Goal: Task Accomplishment & Management: Complete application form

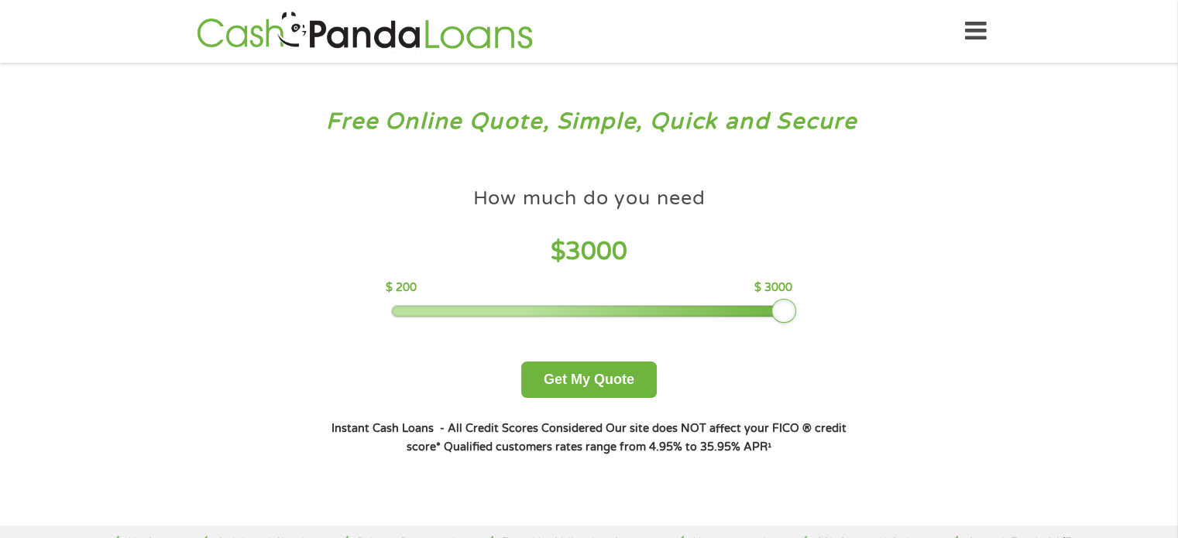
drag, startPoint x: 508, startPoint y: 312, endPoint x: 791, endPoint y: 312, distance: 282.7
click at [791, 312] on div at bounding box center [783, 311] width 25 height 25
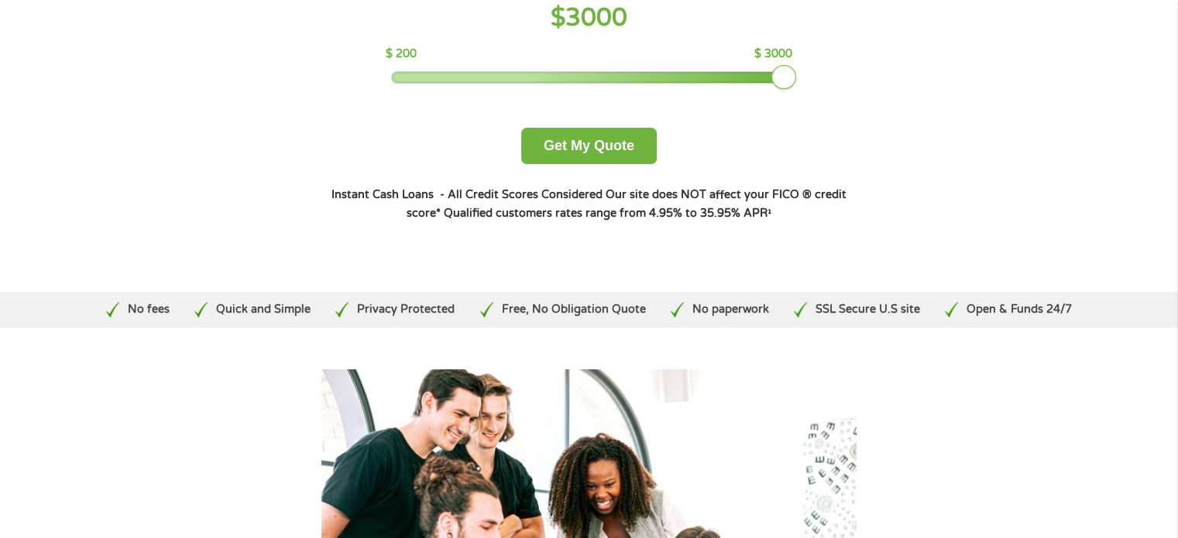
scroll to position [232, 0]
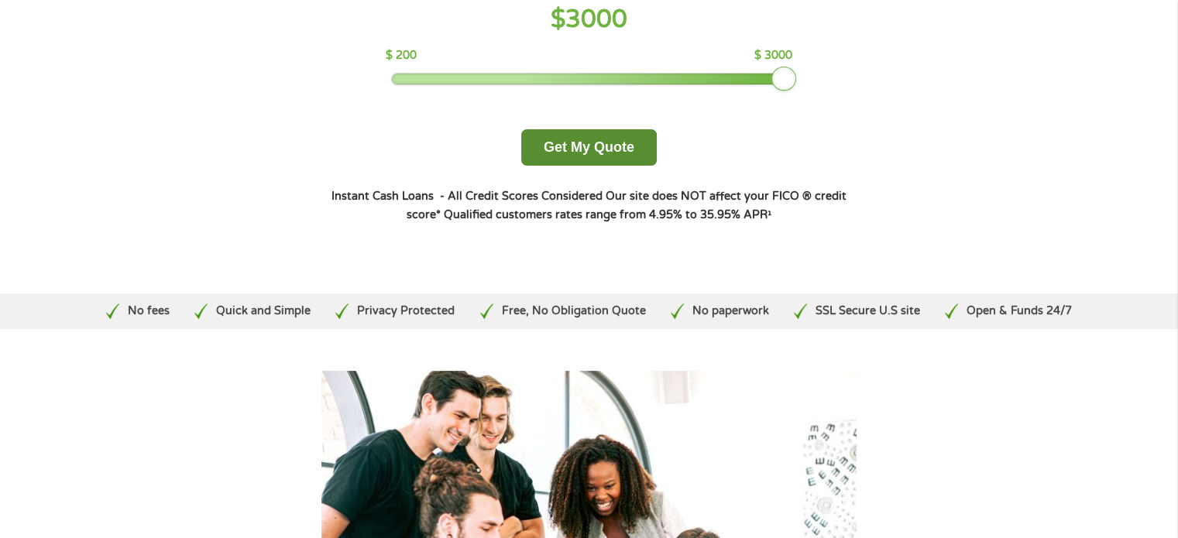
click at [573, 146] on button "Get My Quote" at bounding box center [589, 147] width 136 height 36
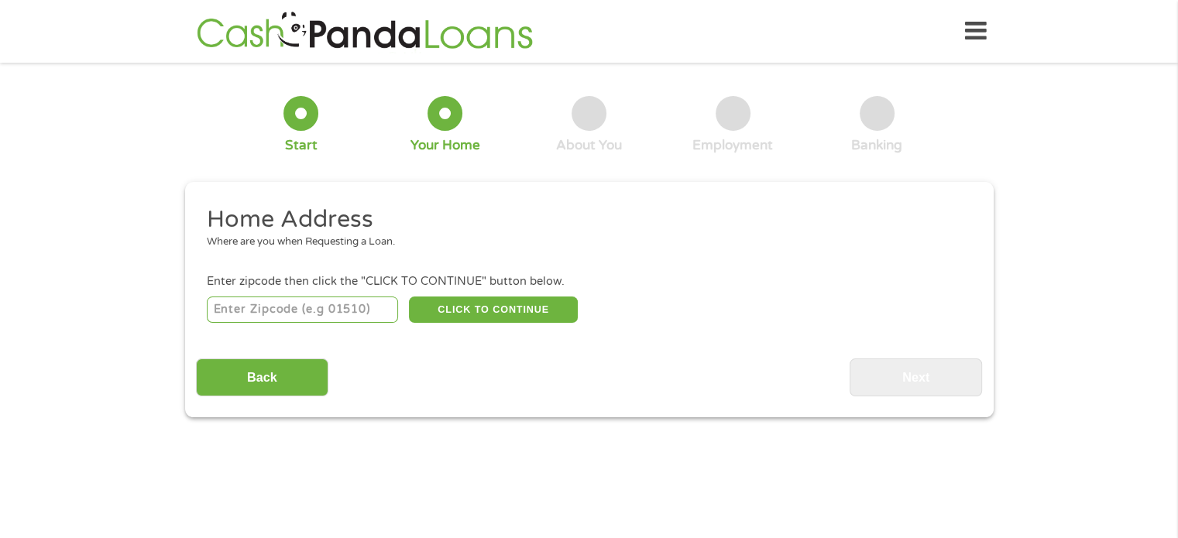
click at [314, 311] on input "number" at bounding box center [302, 310] width 191 height 26
type input "30233"
click at [494, 309] on button "CLICK TO CONTINUE" at bounding box center [493, 310] width 169 height 26
type input "30233"
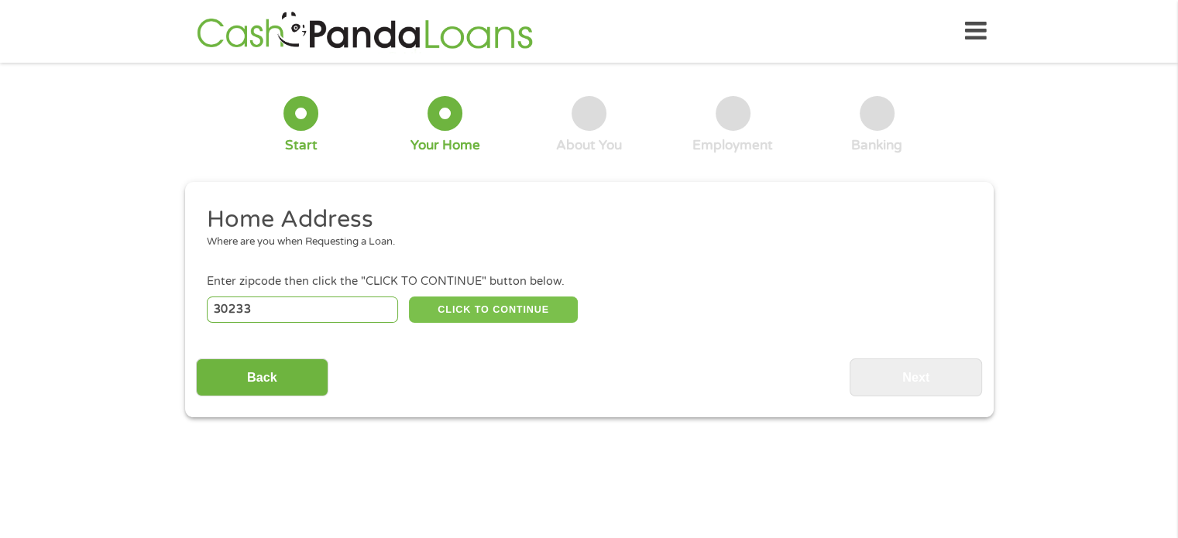
type input "[PERSON_NAME]"
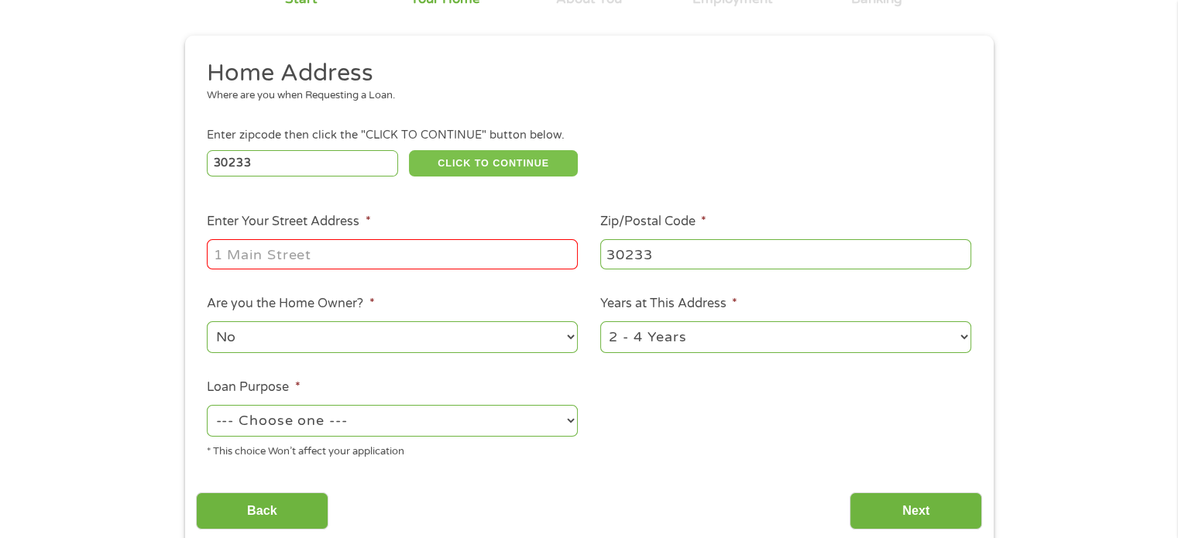
scroll to position [232, 0]
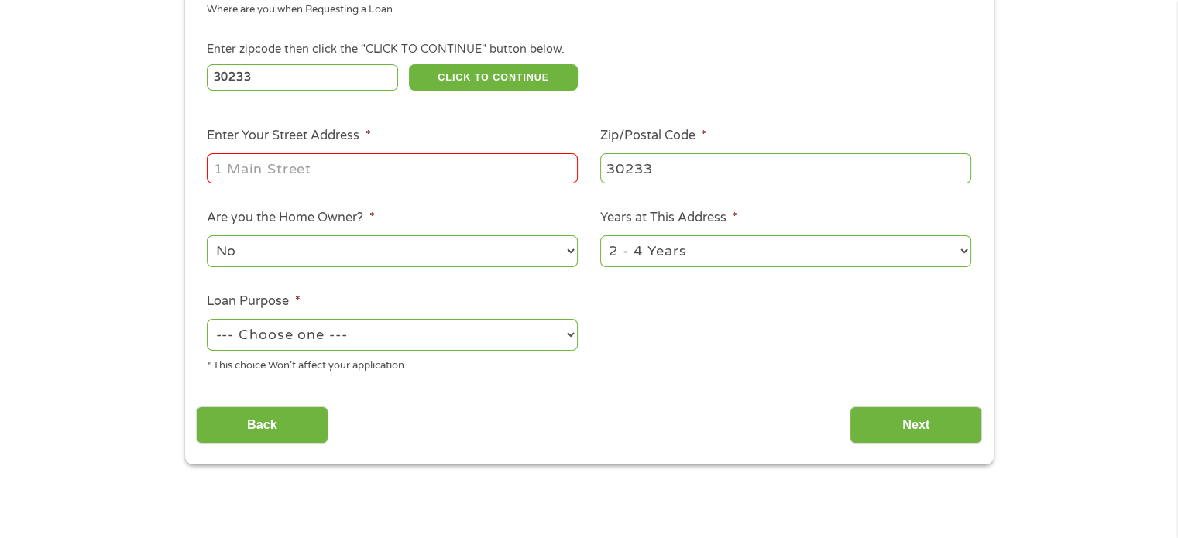
click at [570, 334] on select "--- Choose one --- Pay Bills Debt Consolidation Home Improvement Major Purchase…" at bounding box center [392, 335] width 371 height 32
click at [571, 334] on select "--- Choose one --- Pay Bills Debt Consolidation Home Improvement Major Purchase…" at bounding box center [392, 335] width 371 height 32
click at [575, 338] on select "--- Choose one --- Pay Bills Debt Consolidation Home Improvement Major Purchase…" at bounding box center [392, 335] width 371 height 32
select select "other"
click at [207, 321] on select "--- Choose one --- Pay Bills Debt Consolidation Home Improvement Major Purchase…" at bounding box center [392, 335] width 371 height 32
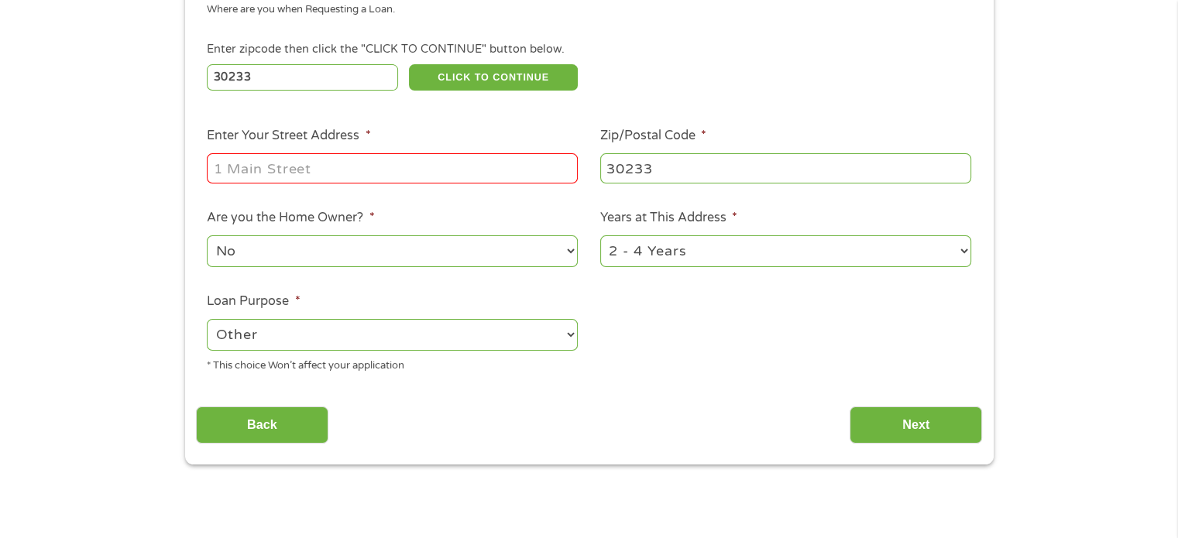
click at [309, 173] on input "Enter Your Street Address *" at bounding box center [392, 167] width 371 height 29
type input "117 Belford Way"
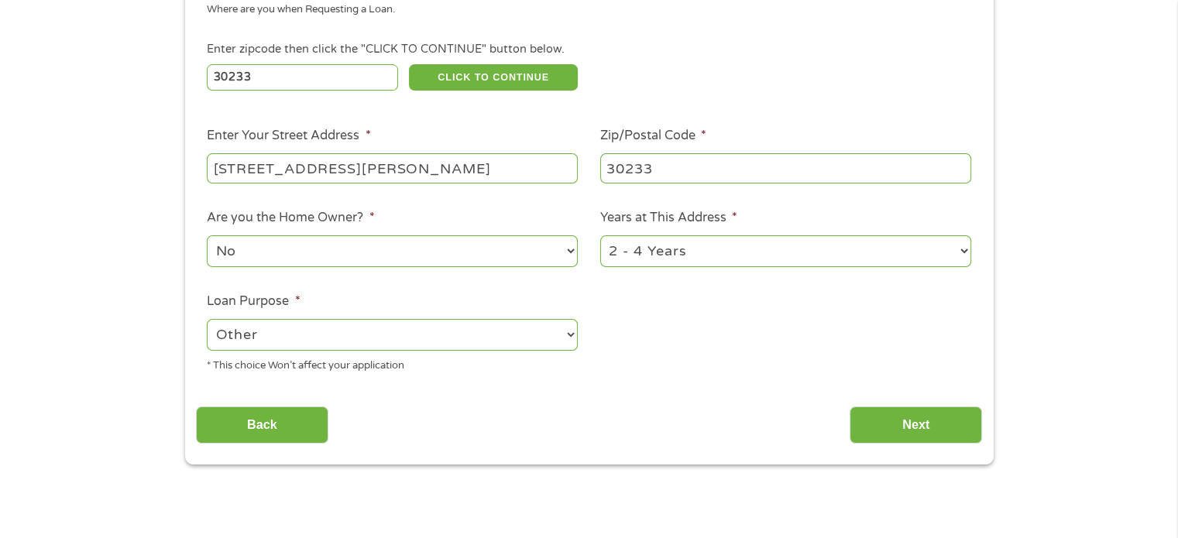
click at [335, 253] on select "No Yes" at bounding box center [392, 251] width 371 height 32
click at [207, 237] on select "No Yes" at bounding box center [392, 251] width 371 height 32
click at [922, 421] on input "Next" at bounding box center [916, 426] width 132 height 38
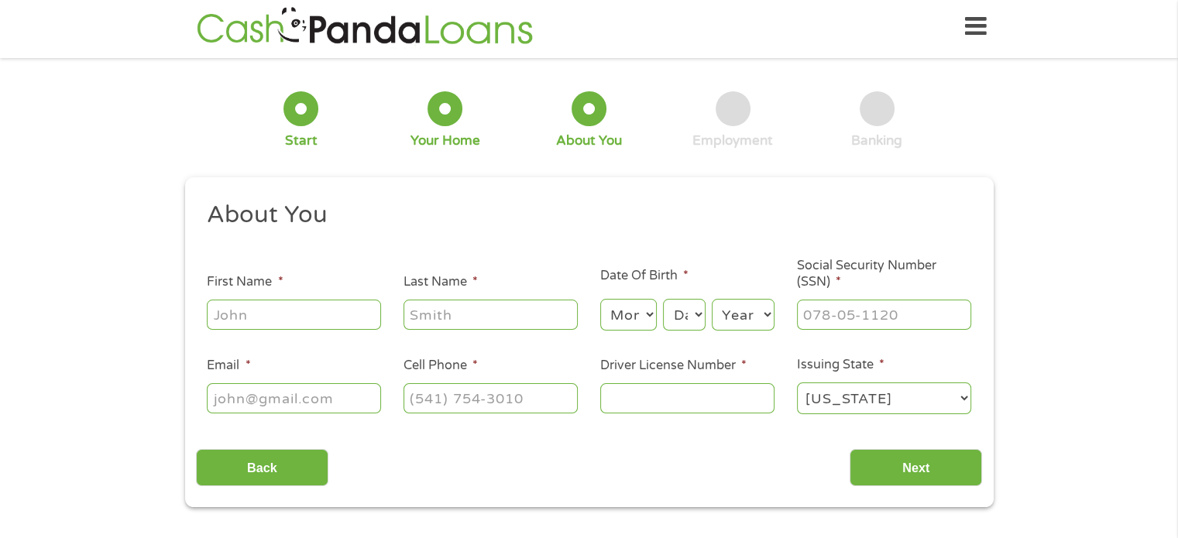
scroll to position [0, 0]
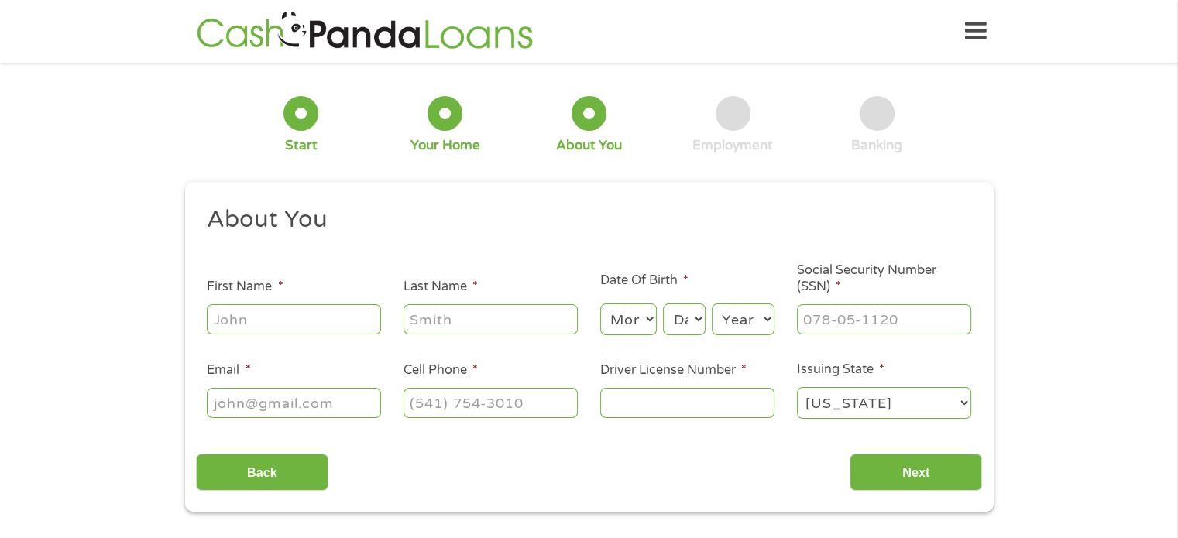
click at [267, 322] on input "First Name *" at bounding box center [294, 318] width 174 height 29
type input "Martin"
type input "Langdon"
type input "martymar4@gmail.com"
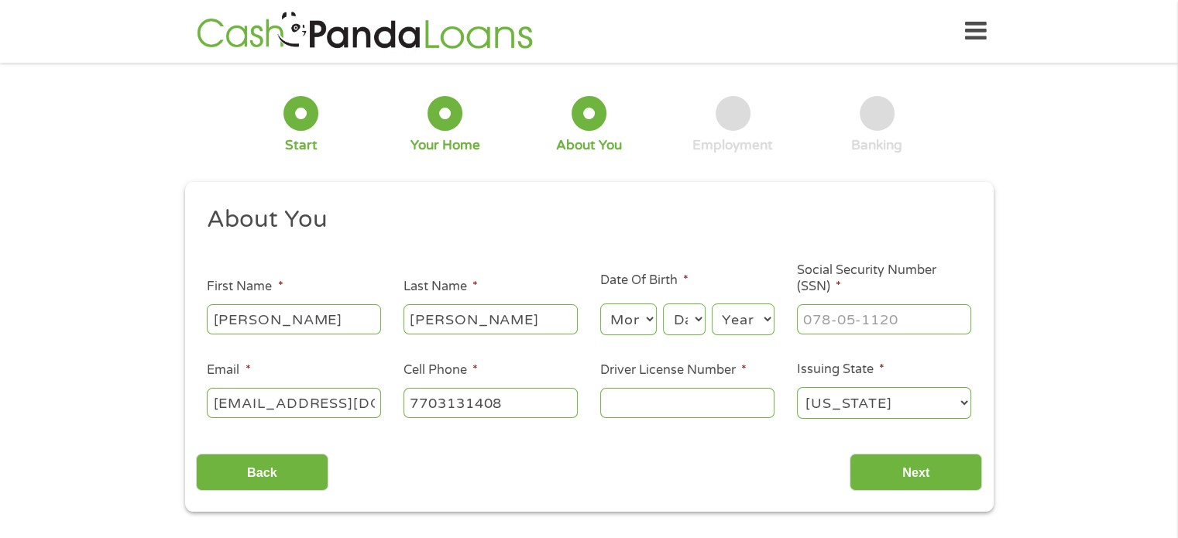
type input "(770) 313-1408"
click at [668, 410] on input "Driver License Number *" at bounding box center [687, 402] width 174 height 29
click at [671, 464] on div "Back Next" at bounding box center [589, 466] width 786 height 49
click at [649, 318] on select "Month 1 2 3 4 5 6 7 8 9 10 11 12" at bounding box center [628, 320] width 57 height 32
select select "5"
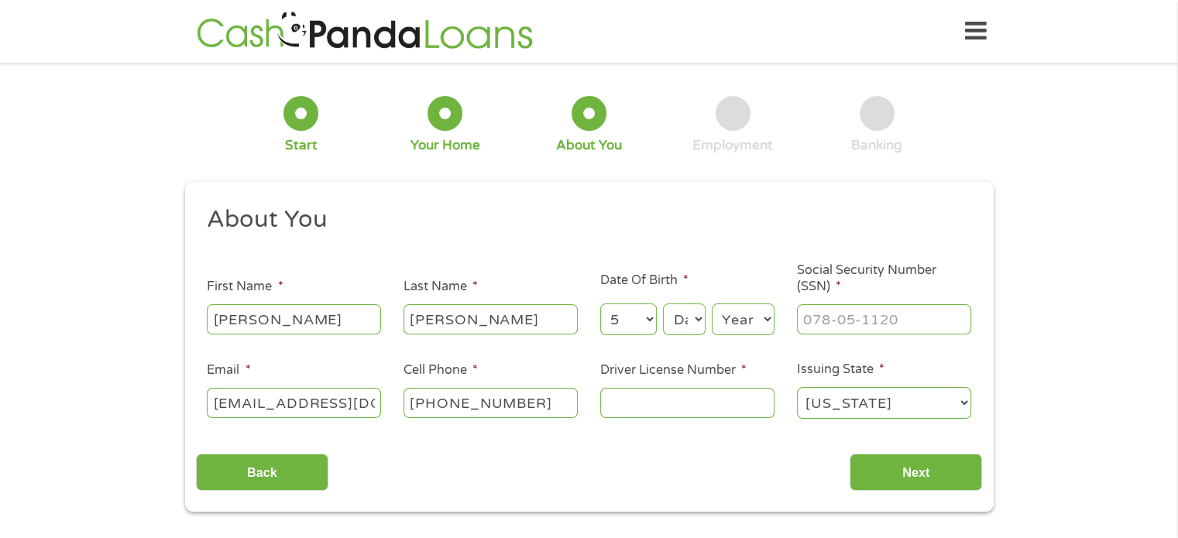
click at [600, 304] on select "Month 1 2 3 4 5 6 7 8 9 10 11 12" at bounding box center [628, 320] width 57 height 32
click at [700, 321] on select "Day 1 2 3 4 5 6 7 8 9 10 11 12 13 14 15 16 17 18 19 20 21 22 23 24 25 26 27 28 …" at bounding box center [684, 320] width 42 height 32
select select "4"
click at [663, 304] on select "Day 1 2 3 4 5 6 7 8 9 10 11 12 13 14 15 16 17 18 19 20 21 22 23 24 25 26 27 28 …" at bounding box center [684, 320] width 42 height 32
click at [769, 319] on select "Year 2007 2006 2005 2004 2003 2002 2001 2000 1999 1998 1997 1996 1995 1994 1993…" at bounding box center [743, 320] width 63 height 32
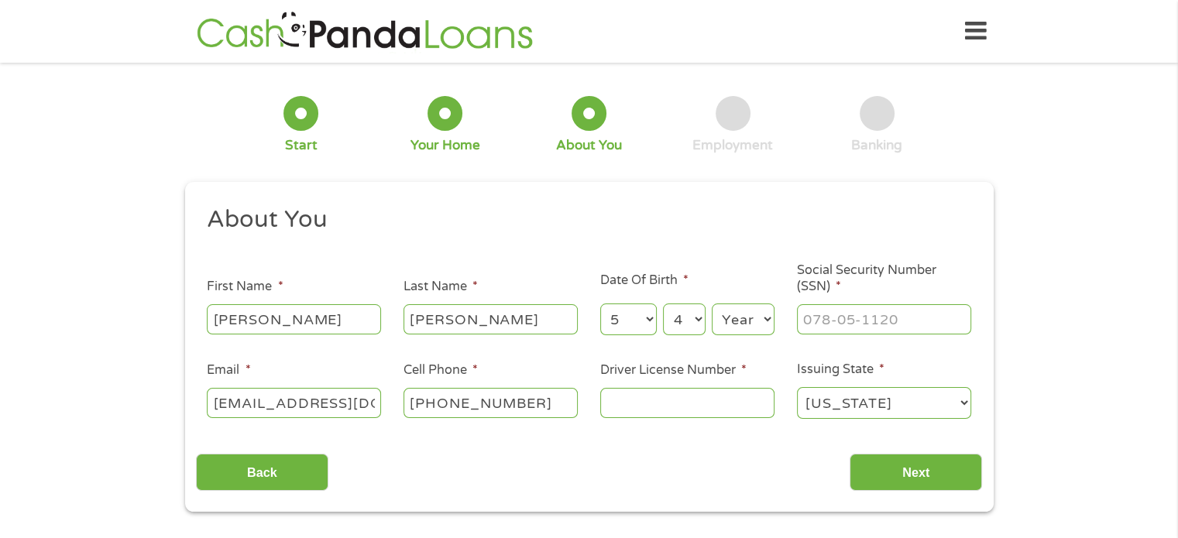
select select "1968"
click at [712, 304] on select "Year 2007 2006 2005 2004 2003 2002 2001 2000 1999 1998 1997 1996 1995 1994 1993…" at bounding box center [743, 320] width 63 height 32
type input "___-__-____"
click at [826, 316] on input "___-__-____" at bounding box center [884, 318] width 174 height 29
click at [615, 411] on input "Driver License Number *" at bounding box center [687, 402] width 174 height 29
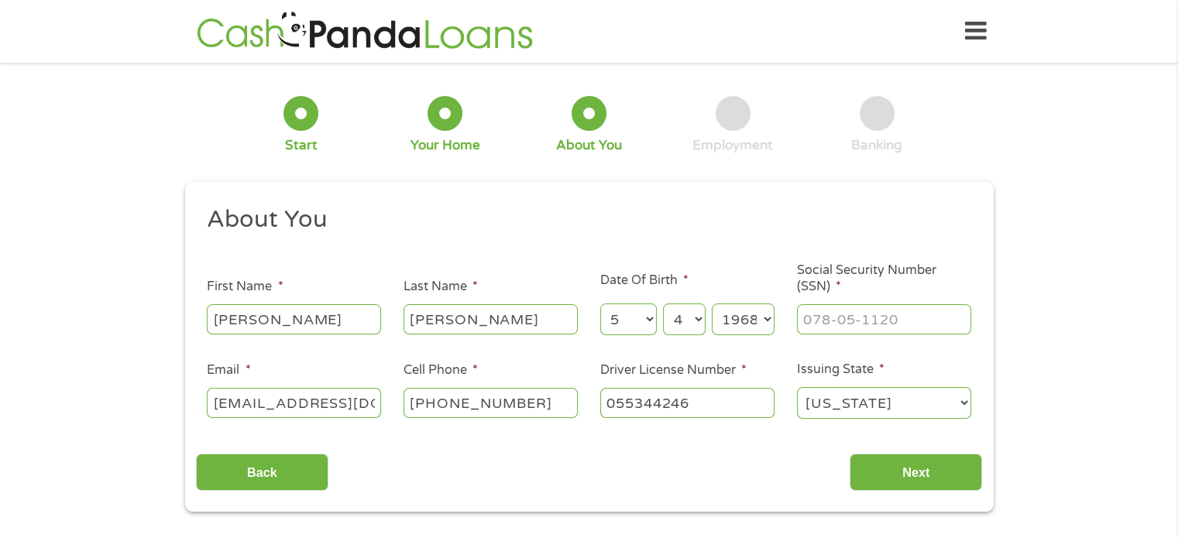
type input "055344246"
type input "___-__-____"
click at [825, 326] on input "___-__-____" at bounding box center [884, 318] width 174 height 29
